Goal: Task Accomplishment & Management: Manage account settings

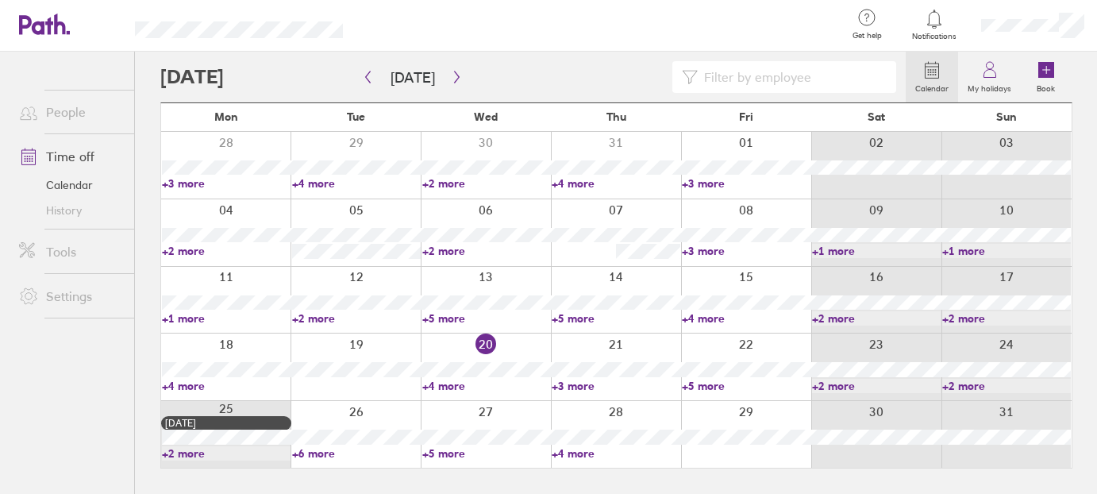
click at [319, 451] on link "+6 more" at bounding box center [356, 453] width 129 height 14
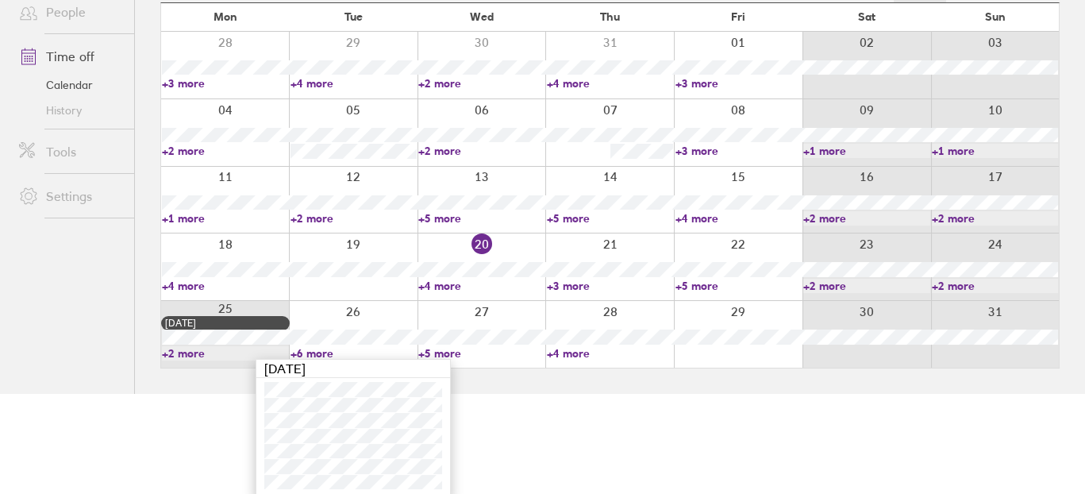
scroll to position [102, 0]
